Goal: Check status

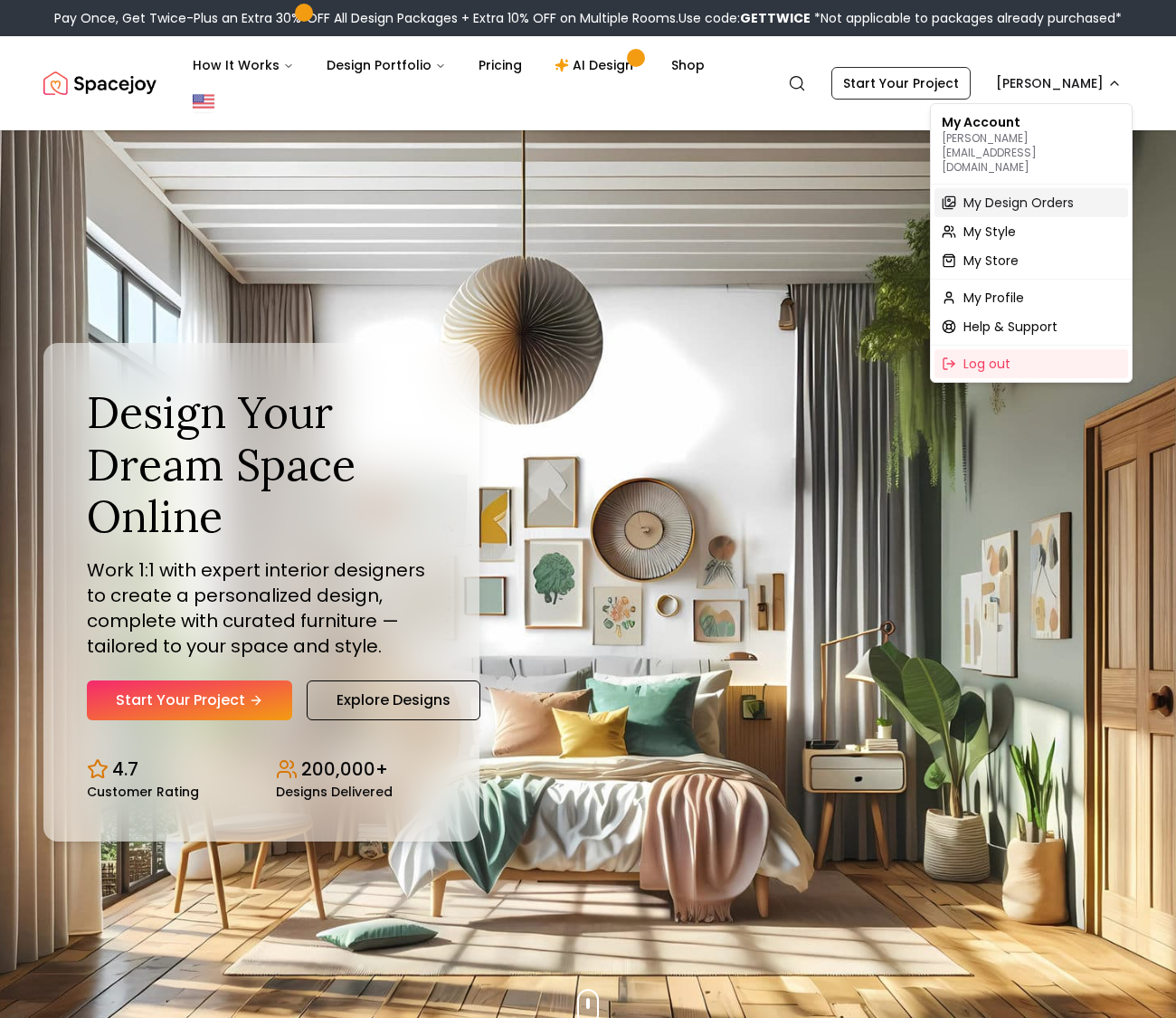
click at [1042, 194] on span "My Design Orders" at bounding box center [1019, 202] width 111 height 18
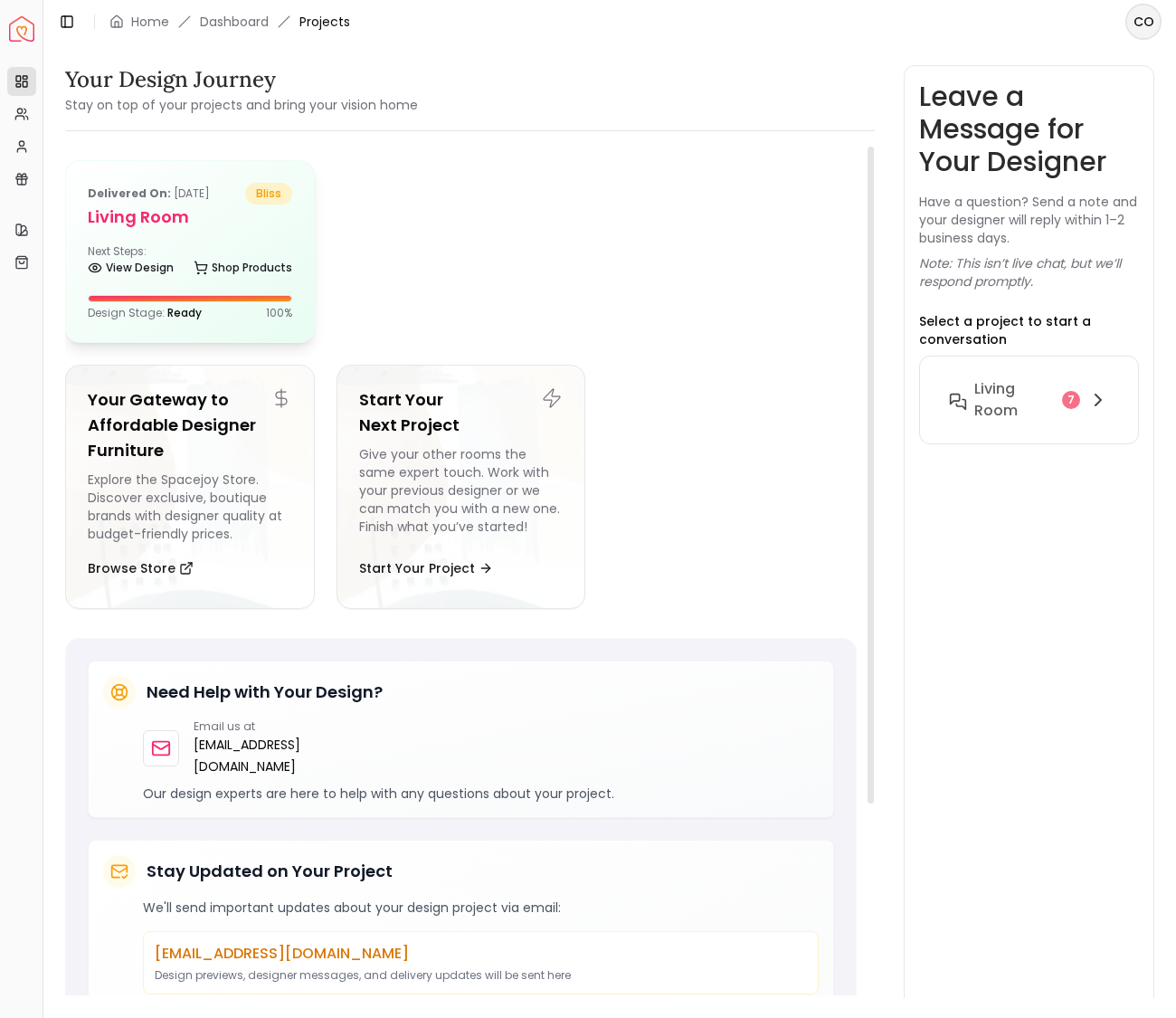
click at [134, 232] on div "Delivered on: [DATE] bliss Living Room Next Steps: View Design Shop Products De…" at bounding box center [190, 252] width 248 height 181
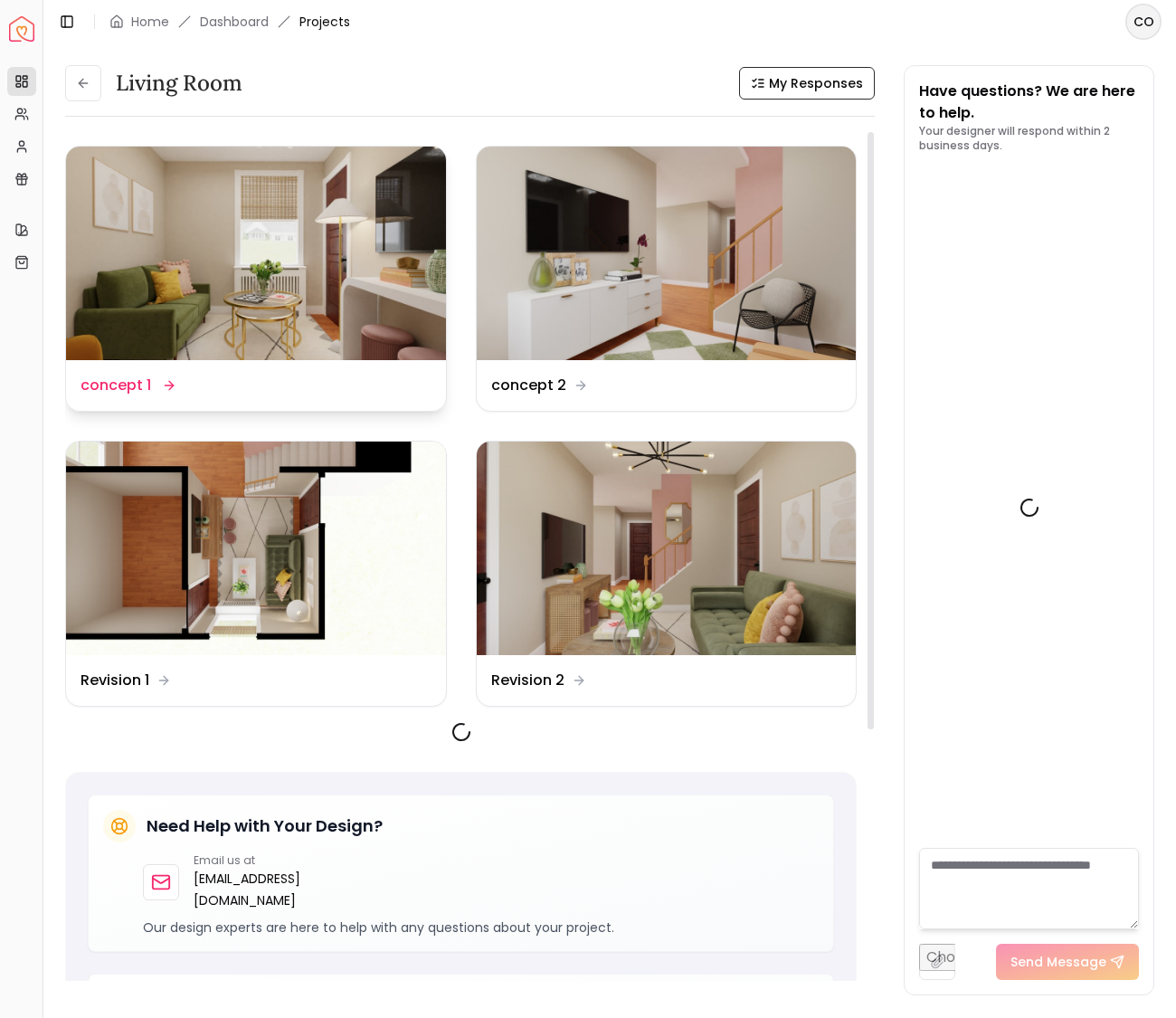
scroll to position [4120, 0]
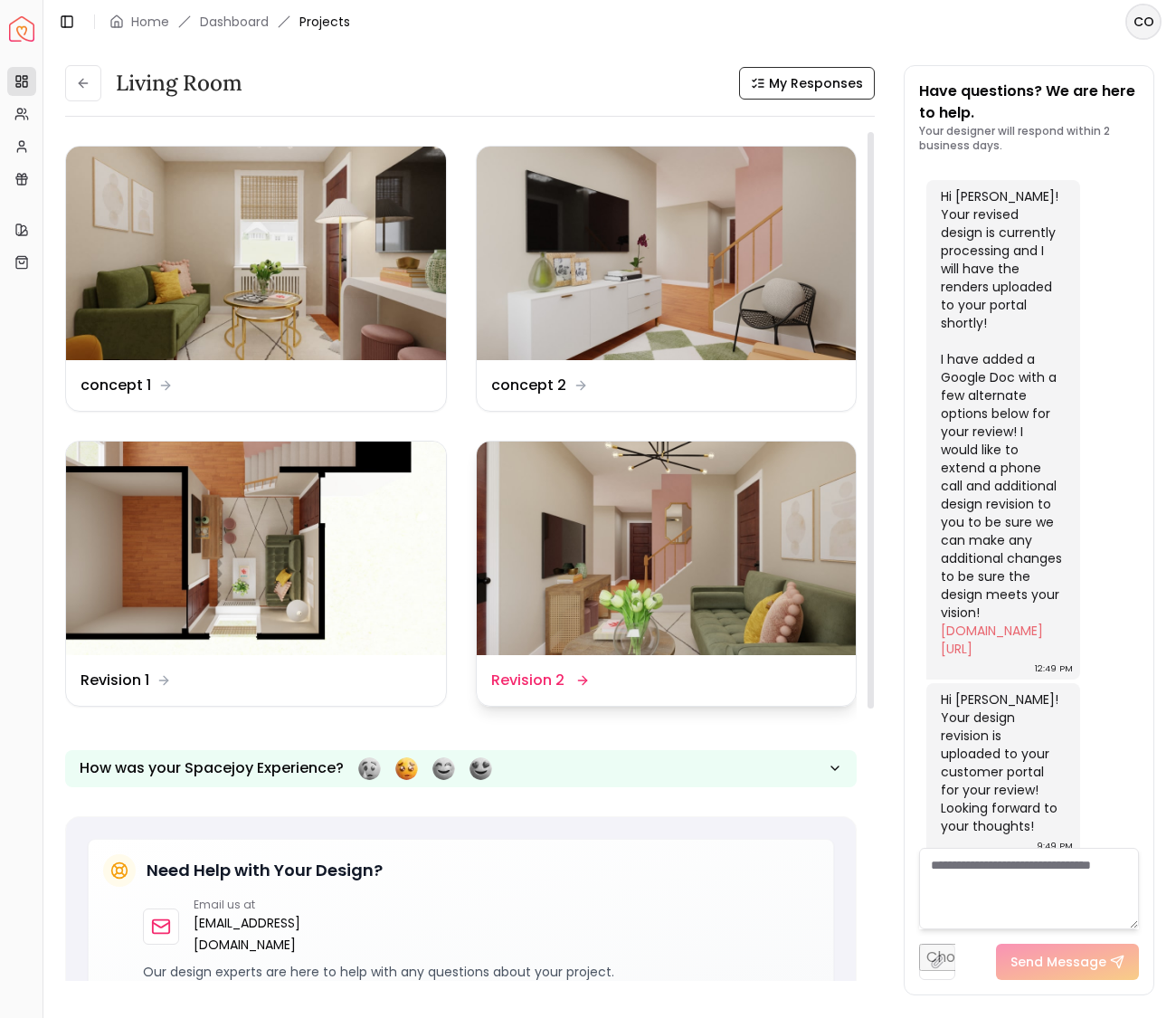
click at [682, 553] on img at bounding box center [667, 549] width 380 height 214
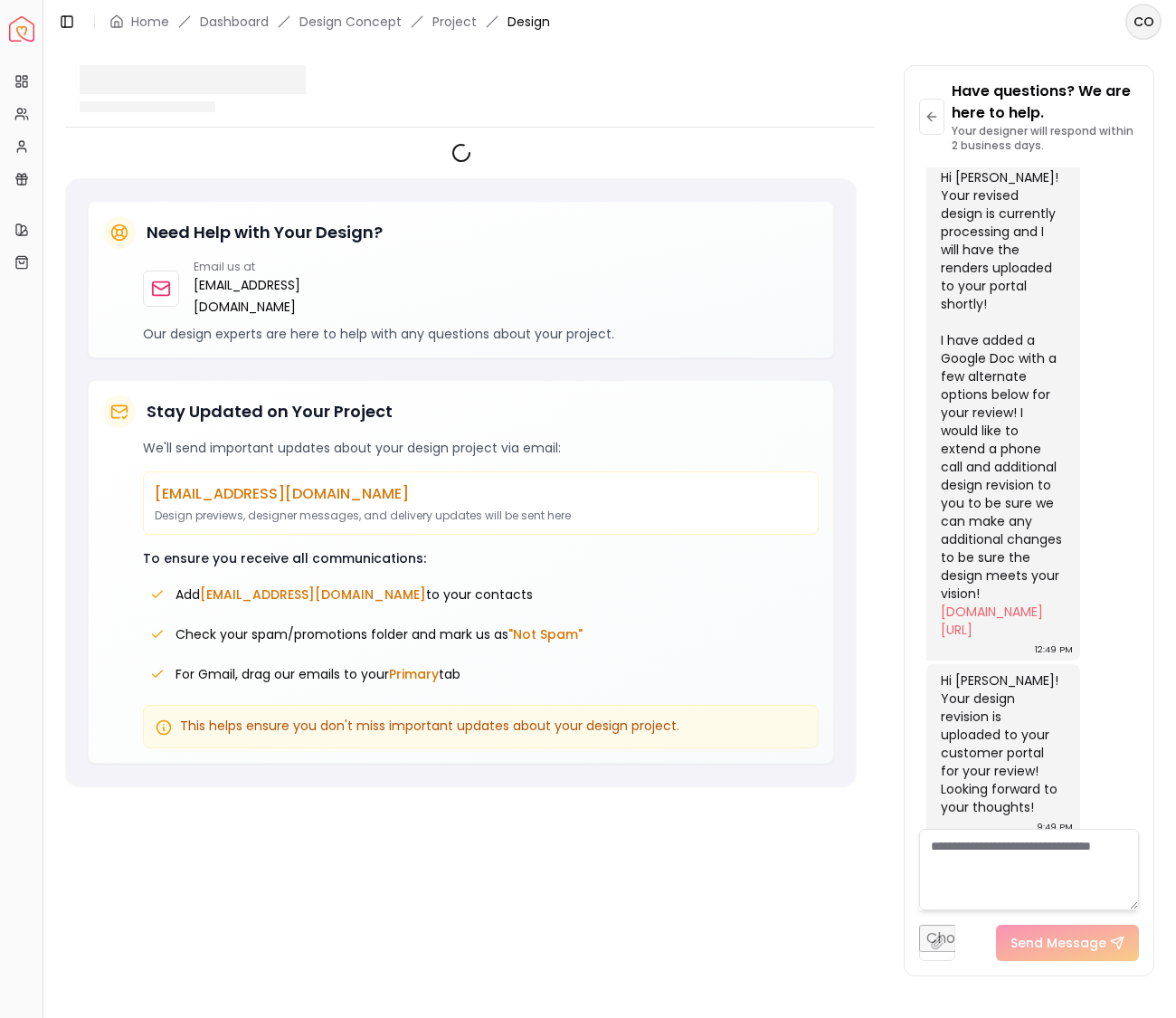
scroll to position [4105, 0]
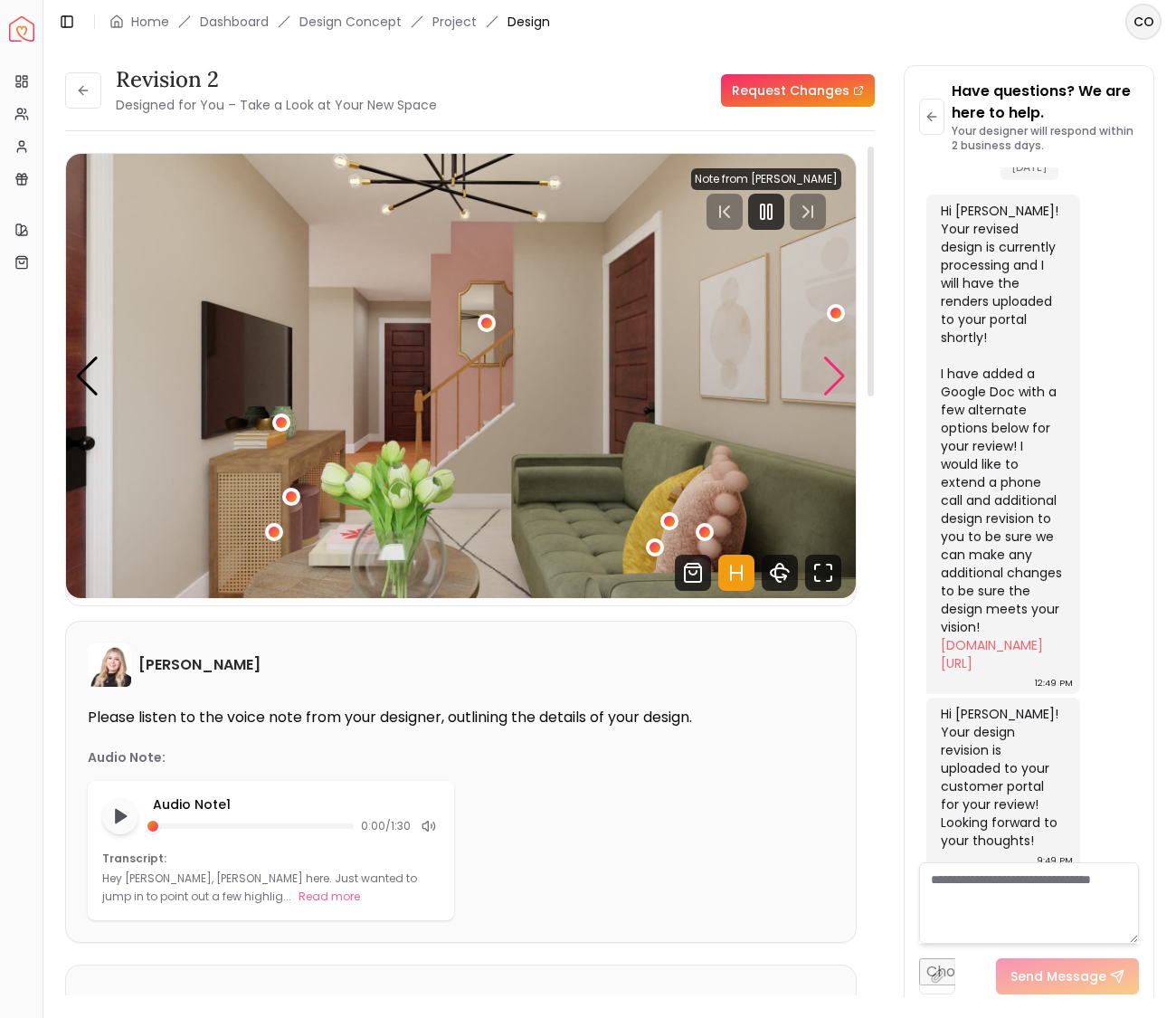
click at [836, 372] on div "Next slide" at bounding box center [835, 377] width 25 height 40
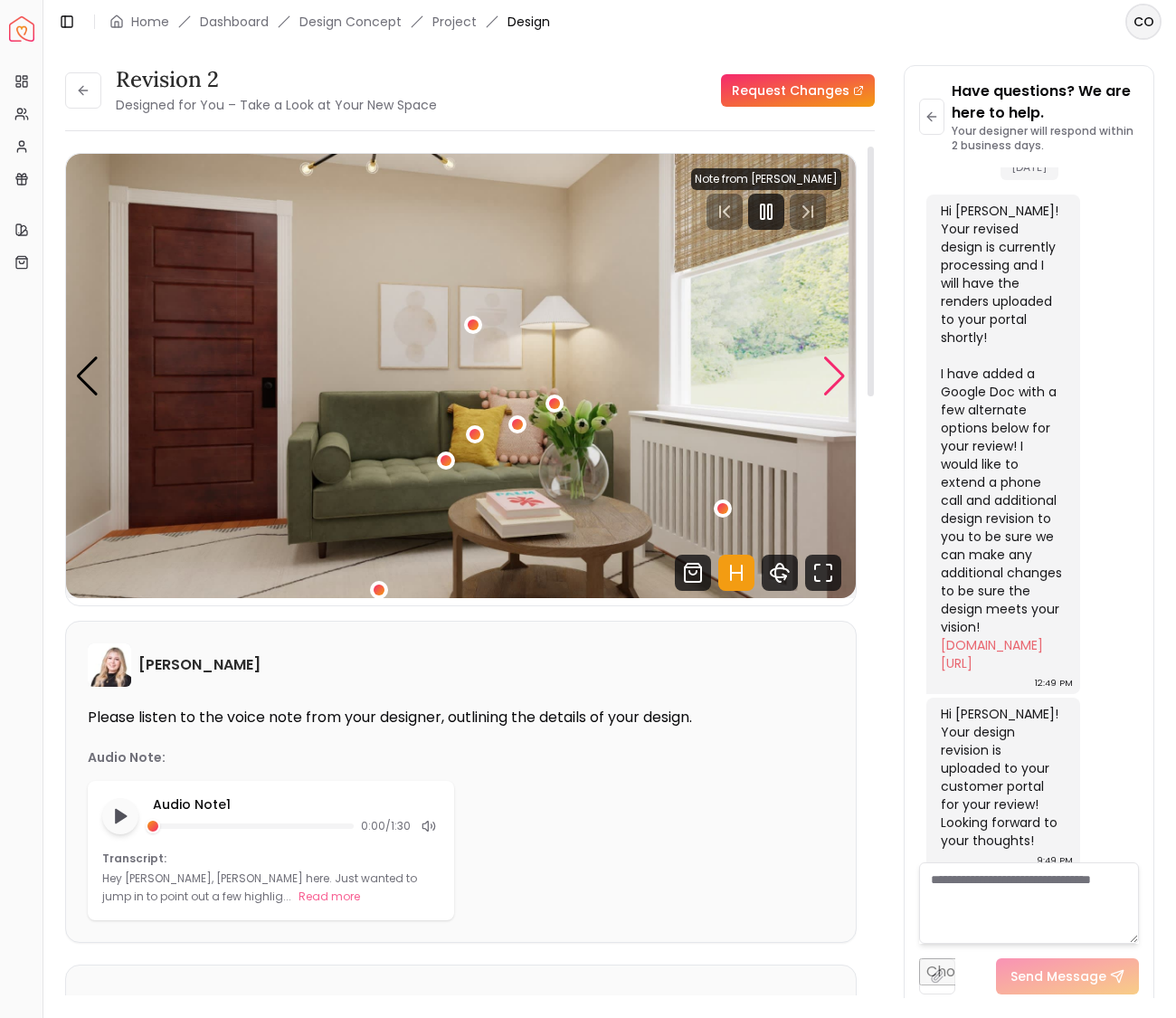
click at [836, 372] on div "Next slide" at bounding box center [835, 377] width 25 height 40
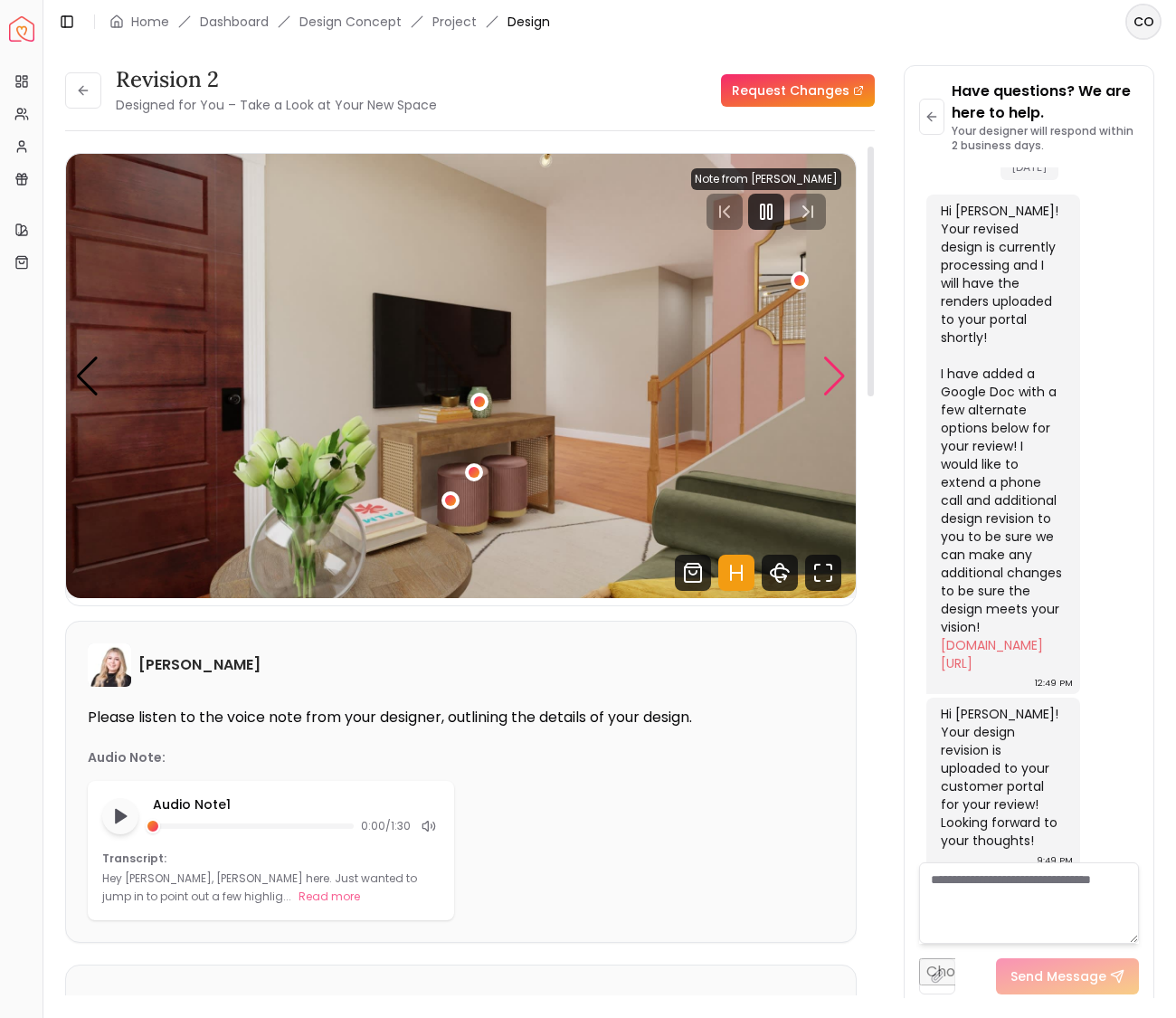
click at [836, 372] on div "Next slide" at bounding box center [835, 377] width 25 height 40
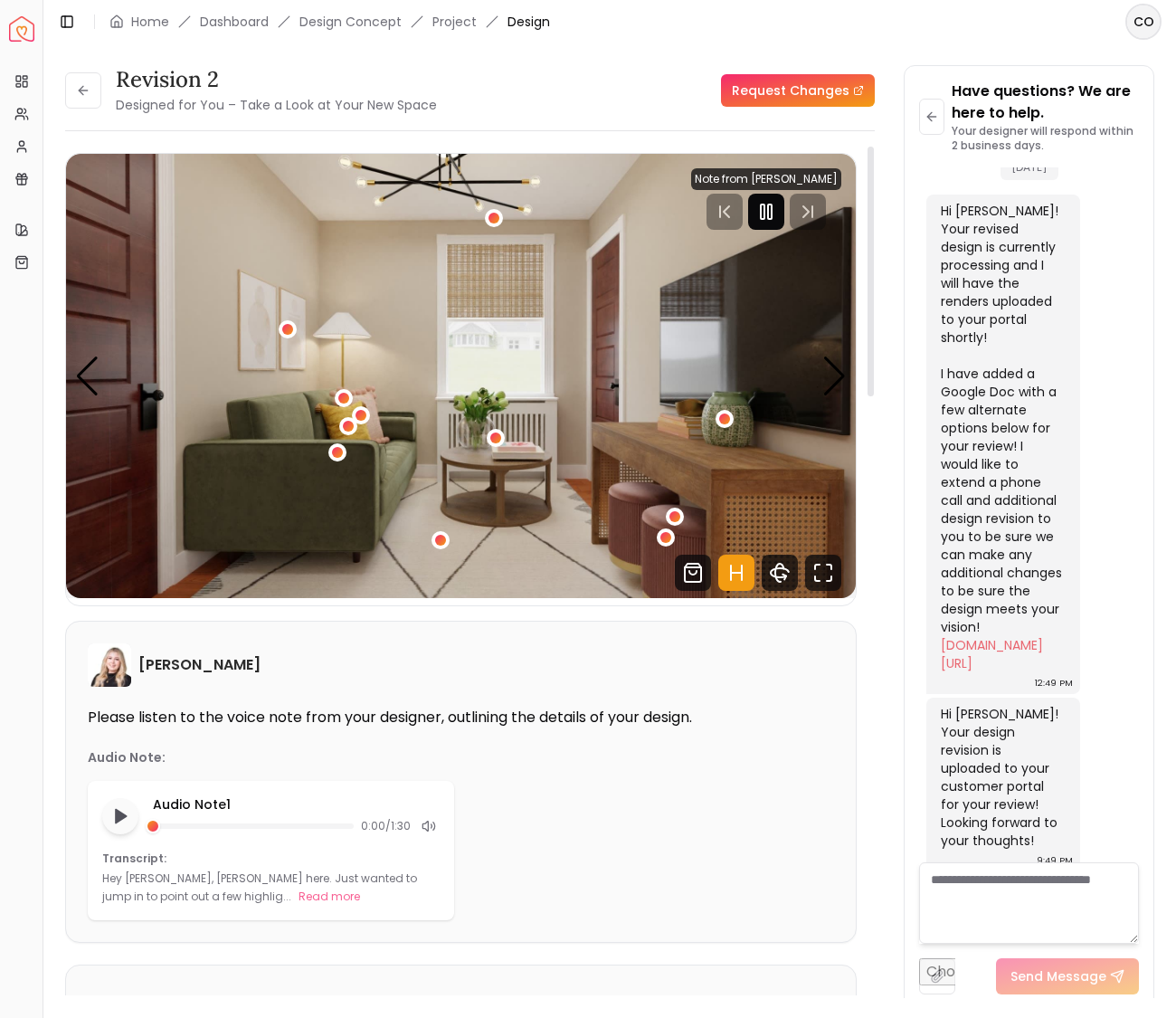
click at [765, 215] on icon "Pause" at bounding box center [766, 212] width 22 height 22
